Goal: Task Accomplishment & Management: Manage account settings

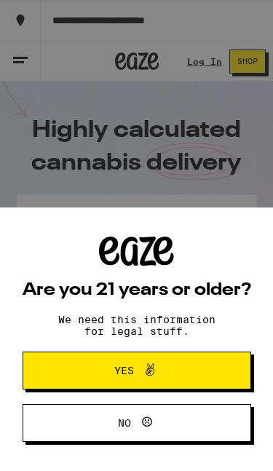
click at [205, 364] on button "Yes" at bounding box center [137, 370] width 228 height 38
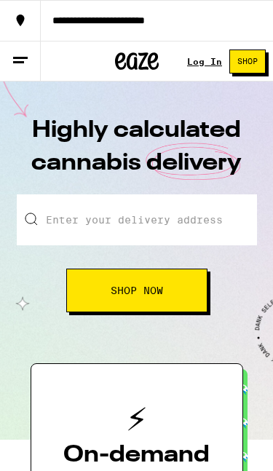
click at [214, 60] on link "Log In" at bounding box center [204, 61] width 35 height 9
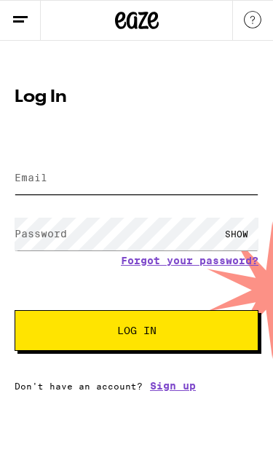
click at [172, 179] on input "Email" at bounding box center [137, 177] width 244 height 33
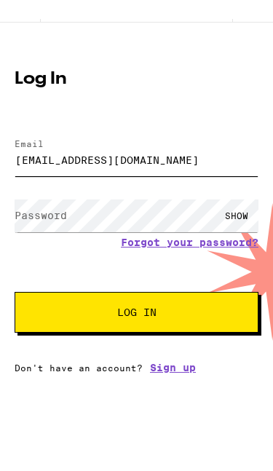
type input "[EMAIL_ADDRESS][DOMAIN_NAME]"
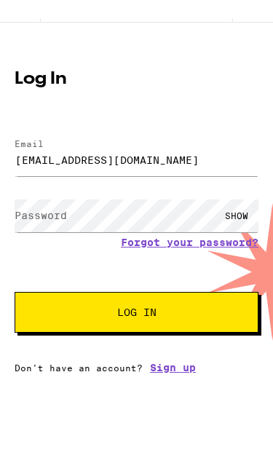
click at [129, 187] on form "Email Email [EMAIL_ADDRESS][DOMAIN_NAME] Password Password SHOW Forgot your pas…" at bounding box center [137, 247] width 244 height 208
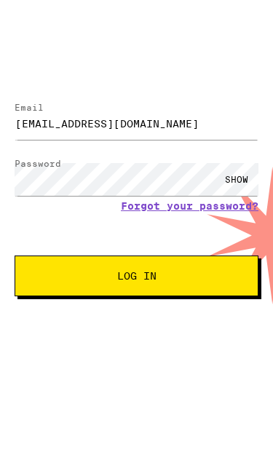
click at [249, 217] on div "SHOW" at bounding box center [237, 233] width 44 height 33
click at [181, 310] on button "Log In" at bounding box center [137, 330] width 244 height 41
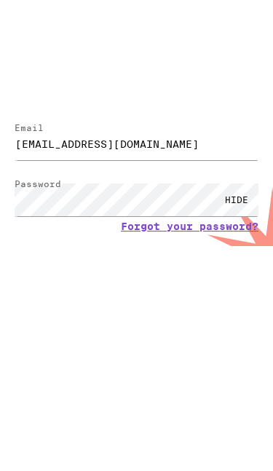
click at [172, 351] on button "Log In" at bounding box center [137, 371] width 244 height 41
click at [208, 295] on link "Forgot your password?" at bounding box center [189, 301] width 137 height 12
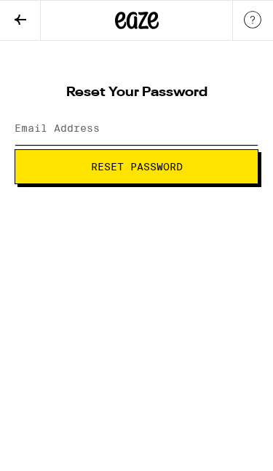
click at [201, 132] on input "Email Address" at bounding box center [137, 128] width 244 height 33
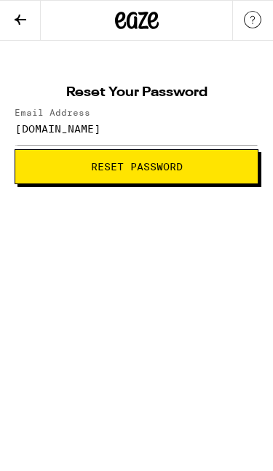
click at [210, 152] on form "Email Address [DOMAIN_NAME] Reset Password" at bounding box center [137, 146] width 244 height 76
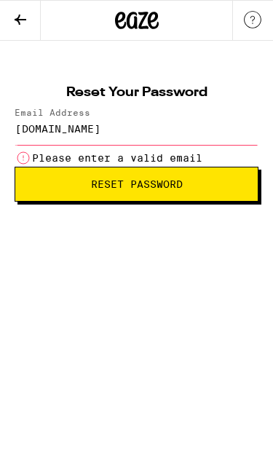
click at [155, 126] on input "[DOMAIN_NAME]" at bounding box center [137, 128] width 244 height 33
click at [214, 187] on span "Reset Password" at bounding box center [136, 184] width 219 height 10
click at [63, 125] on input "[DOMAIN_NAME]" at bounding box center [137, 128] width 244 height 33
click at [119, 127] on input "[DOMAIN_NAME]" at bounding box center [137, 128] width 244 height 33
type input "p"
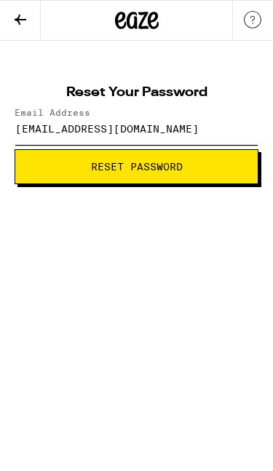
type input "[EMAIL_ADDRESS][DOMAIN_NAME]"
click at [216, 167] on span "Reset Password" at bounding box center [136, 166] width 219 height 10
